Goal: Task Accomplishment & Management: Use online tool/utility

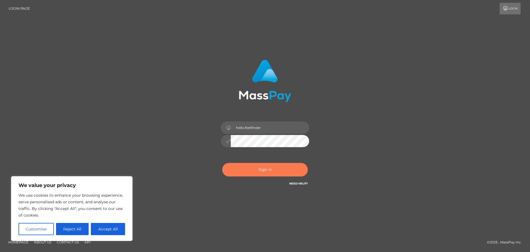
click at [256, 167] on button "Sign in" at bounding box center [265, 170] width 86 height 14
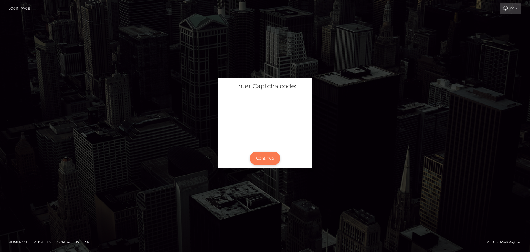
click at [269, 160] on button "Continue" at bounding box center [265, 158] width 30 height 14
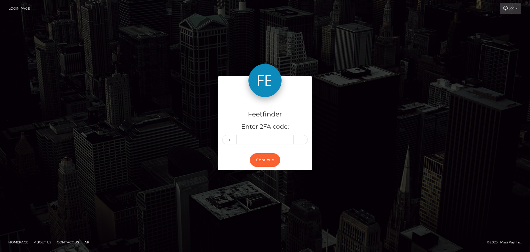
type input "9"
type input "2"
type input "5"
type input "3"
type input "7"
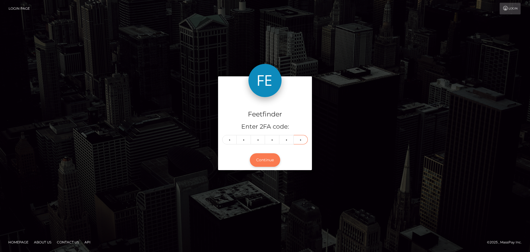
type input "8"
click at [267, 163] on button "Continue" at bounding box center [265, 160] width 30 height 14
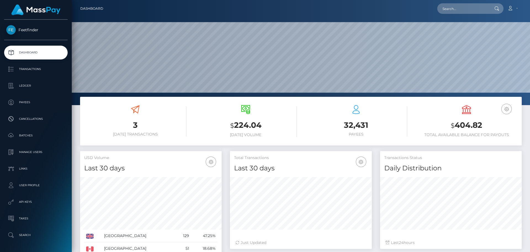
scroll to position [98, 142]
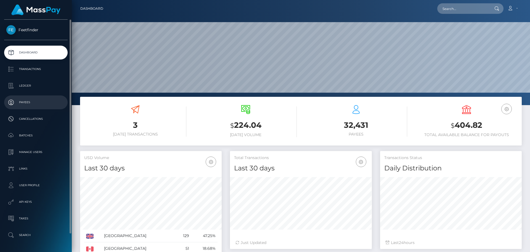
click at [32, 101] on p "Payees" at bounding box center [35, 102] width 59 height 8
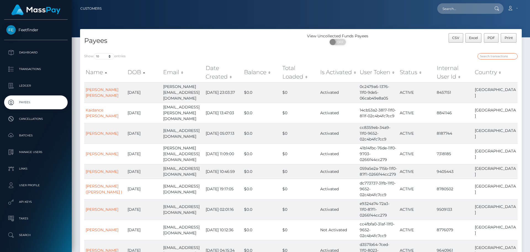
click at [487, 57] on input "search" at bounding box center [498, 56] width 40 height 6
paste input "30a7d186-959f-11f0-bd85-0694aced620b"
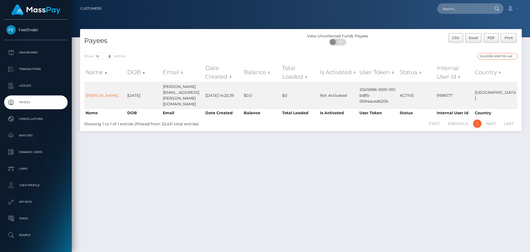
click at [489, 57] on input "30a7d186-959f-11f0-bd85-0694aced620b" at bounding box center [498, 56] width 40 height 6
paste input "af637303-9a15"
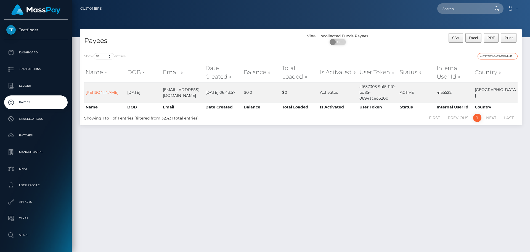
click at [488, 56] on input "af637303-9a15-11f0-bd85-0694aced620b" at bounding box center [498, 56] width 40 height 6
paste input "55a4b0b9-8276-11f0-8023-0266f44cc279"
click at [487, 54] on input "55a4b0b9-8276-11f0-8023-0266f44cc279" at bounding box center [498, 56] width 40 height 6
paste input "ba2e501a-8711"
click at [492, 57] on input "ba2e501a-8711-11f0-8023-0266f44cc279" at bounding box center [498, 56] width 40 height 6
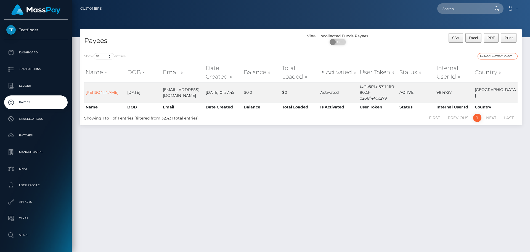
paste input "304c110d-9a41-11f0-bd85-0694aced620b"
click at [490, 56] on input "304c110d-9a41-11f0-bd85-0694aced620b" at bounding box center [498, 56] width 40 height 6
paste input "1cb74b23-4ebc-11f0-bf09-062f66d36555"
click at [502, 56] on input "1cb74b23-4ebc-11f0-bf09-062f66d36555" at bounding box center [498, 56] width 40 height 6
paste input "6e1dc663-82bd-11f0-8023-0266f44cc279"
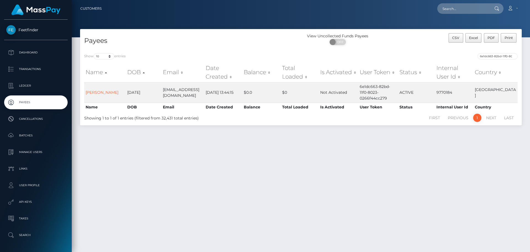
click at [498, 52] on div "Show 10 25 50 100 250 entries 6e1dc663-82bd-11f0-8023-0266f44cc279 Name DOB Ema…" at bounding box center [301, 87] width 442 height 76
drag, startPoint x: 499, startPoint y: 56, endPoint x: 496, endPoint y: 57, distance: 2.9
click at [499, 56] on input "6e1dc663-82bd-11f0-8023-0266f44cc279" at bounding box center [498, 56] width 40 height 6
paste input "c5638e8e-97ce-11f0-bd85-0694aced620b"
click at [494, 55] on input "c5638e8e-97ce-11f0-bd85-0694aced620b" at bounding box center [498, 56] width 40 height 6
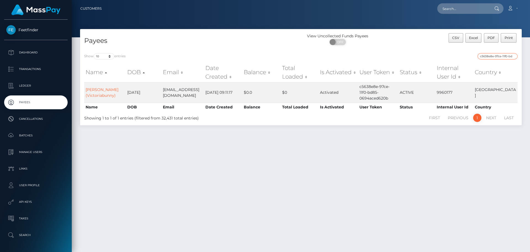
paste input "75fa7ebd-8fe1"
drag, startPoint x: 494, startPoint y: 55, endPoint x: 492, endPoint y: 55, distance: 2.8
click at [494, 55] on input "75fa7ebd-8fe1-11f0-bd85-0694aced620b" at bounding box center [498, 56] width 40 height 6
paste input "3be66910-9b52"
click at [496, 55] on input "3be66910-9b52-11f0-bd85-0694aced620b" at bounding box center [498, 56] width 40 height 6
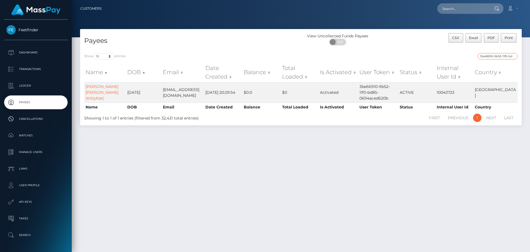
paste input "65883779-3c8f-11f0-bf09-062f66d36555"
click at [488, 57] on input "65883779-3c8f-11f0-bf09-062f66d36555" at bounding box center [498, 56] width 40 height 6
paste input "0ff598ea-9be8-11f0-bd85-0694aced620b"
click at [481, 56] on input "0ff598ea-9be8-11f0-bd85-0694aced620b" at bounding box center [498, 56] width 40 height 6
paste input "b260d8d6-71ec-11f0-87f1-0266f44cc279"
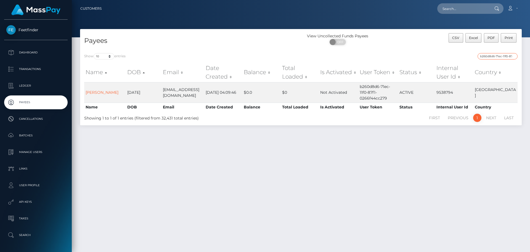
click at [493, 55] on input "b260d8d6-71ec-11f0-87f1-0266f44cc279" at bounding box center [498, 56] width 40 height 6
paste input "20432359-3632-11f0-9652-02c4b4fc7cc"
click at [490, 57] on input "20432359-3632-11f0-9652-02c4b4fc7cc9" at bounding box center [498, 56] width 40 height 6
paste input "2634112-9729-11f0-bd85-0694aced620b"
click at [495, 57] on input "22634112-9729-11f0-bd85-0694aced620b" at bounding box center [498, 56] width 40 height 6
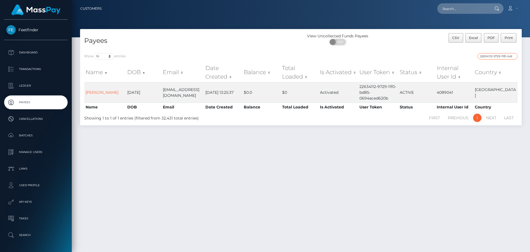
paste input "32f784fc-708f-11f0-87f1-0266f44cc279"
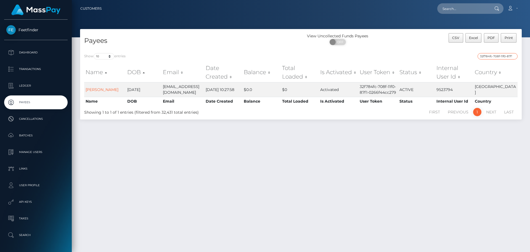
click at [494, 54] on input "32f784fc-708f-11f0-87f1-0266f44cc279" at bounding box center [498, 56] width 40 height 6
paste input "c7a4210d-6bc1"
click at [488, 54] on input "c7a4210d-6bc1-11f0-87f1-0266f44cc279" at bounding box center [498, 56] width 40 height 6
paste input "a30fd0ee-9129-11f0-bd85-0694aced620b"
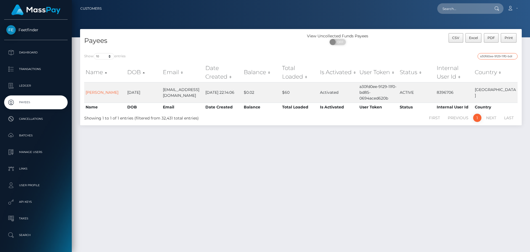
click at [494, 56] on input "a30fd0ee-9129-11f0-bd85-0694aced620b" at bounding box center [498, 56] width 40 height 6
paste input "5f4f6eb-9c58"
click at [494, 56] on input "a5f4f6eb-9c58-11f0-bd85-0694aced620b" at bounding box center [498, 56] width 40 height 6
paste input "3ebd402d-8453-11f0-8023-0266f44cc279"
click at [489, 55] on input "3ebd402d-8453-11f0-8023-0266f44cc279" at bounding box center [498, 56] width 40 height 6
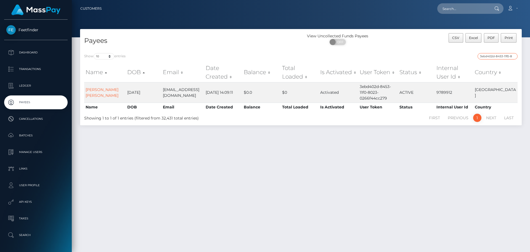
paste input "e5db80a1-8115"
click at [491, 56] on input "e5db80a1-8115-11f0-8023-0266f44cc279" at bounding box center [498, 56] width 40 height 6
paste input "17aad77e-95b5-11f0-bd85-0694aced620b"
click at [496, 54] on input "17aad77e-95b5-11f0-bd85-0694aced620b" at bounding box center [498, 56] width 40 height 6
paste input "872cd31c-8f8"
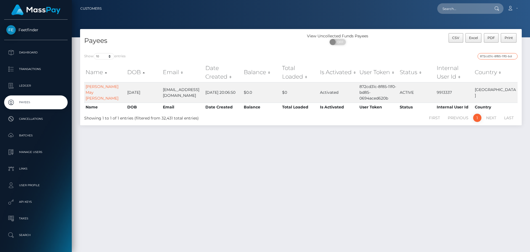
click at [494, 53] on input "872cd31c-8f85-11f0-bd85-0694aced620b" at bounding box center [498, 56] width 40 height 6
paste input "2190a822-9a18"
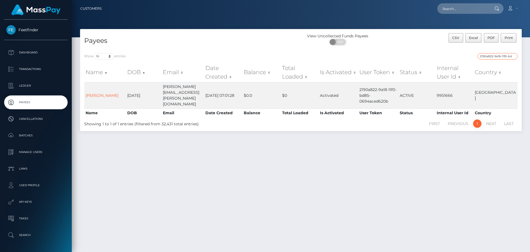
click at [487, 56] on input "2190a822-9a18-11f0-bd85-0694aced620b" at bounding box center [498, 56] width 40 height 6
paste input "bd6676ee-9735"
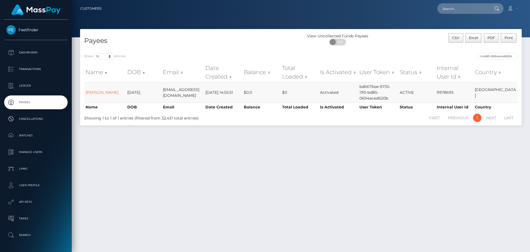
scroll to position [0, 0]
click at [500, 55] on input "bd6676ee-9735-11f0-bd85-0694aced620b" at bounding box center [498, 56] width 40 height 6
paste input "afaf0bfb-7d5b-11f0-8023-0266f44cc279"
type input "afaf0bfb-7d5b-11f0-8023-0266f44cc279"
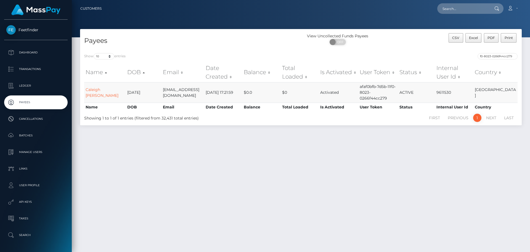
scroll to position [0, 0]
